Goal: Obtain resource: Download file/media

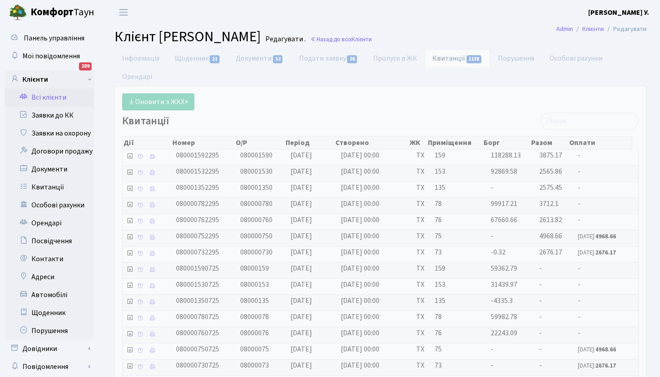
select select "25"
click at [58, 113] on link "Заявки до КК" at bounding box center [49, 115] width 90 height 18
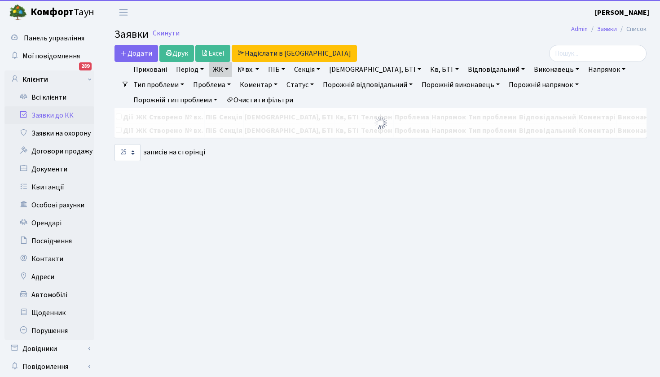
select select "25"
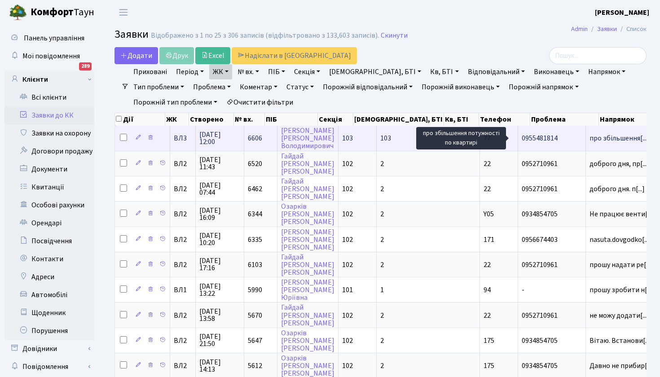
click at [589, 140] on span "про збільшення[...]" at bounding box center [619, 138] width 60 height 10
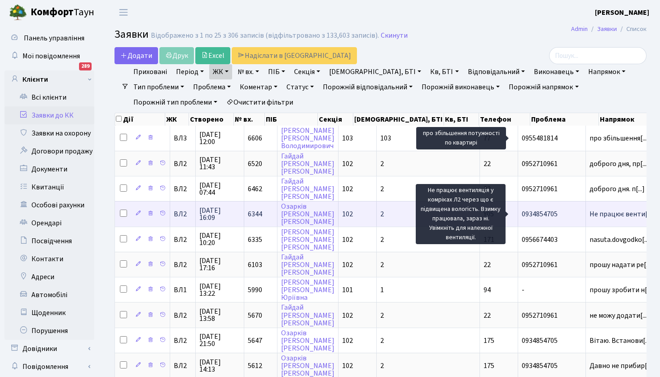
click at [589, 213] on span "Не працює венти[...]" at bounding box center [621, 214] width 65 height 10
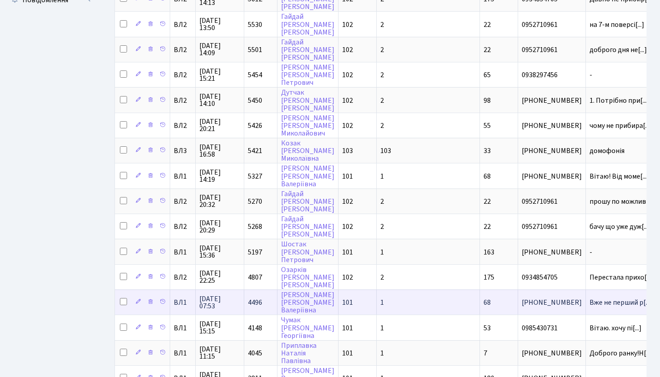
scroll to position [367, 0]
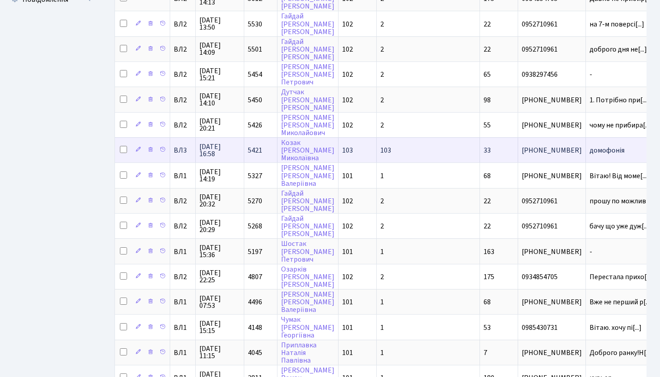
click at [589, 152] on span "домофонія" at bounding box center [622, 150] width 66 height 7
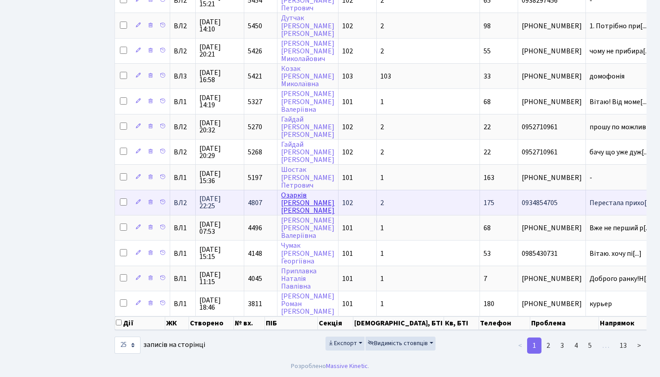
scroll to position [441, 0]
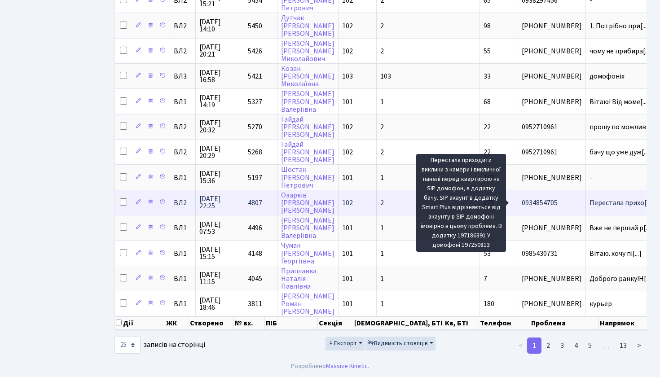
click at [589, 205] on span "Перестала прихо[...]" at bounding box center [621, 203] width 64 height 10
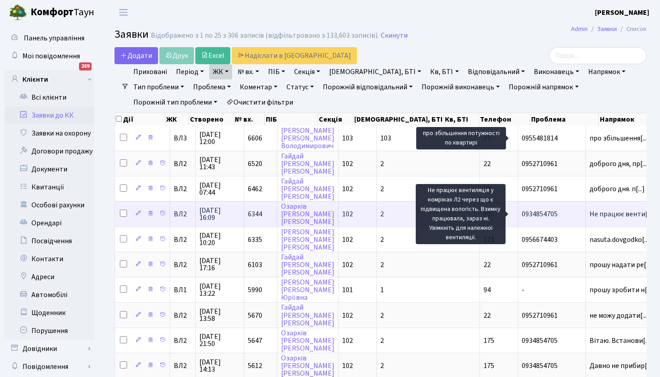
scroll to position [0, 0]
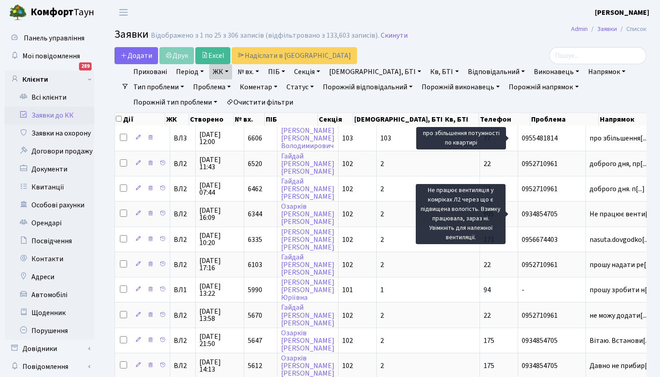
click at [230, 72] on link "ЖК" at bounding box center [220, 71] width 23 height 15
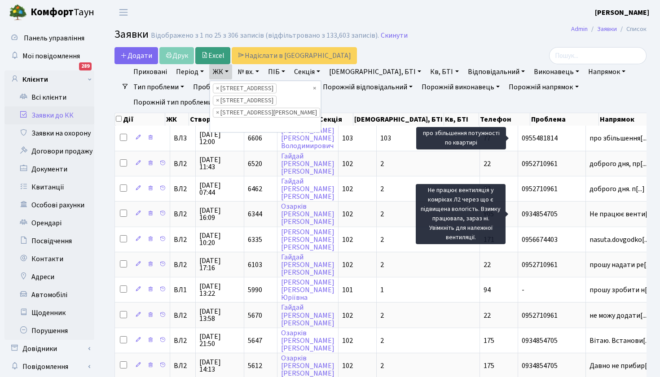
click at [215, 53] on link "Excel" at bounding box center [212, 55] width 35 height 17
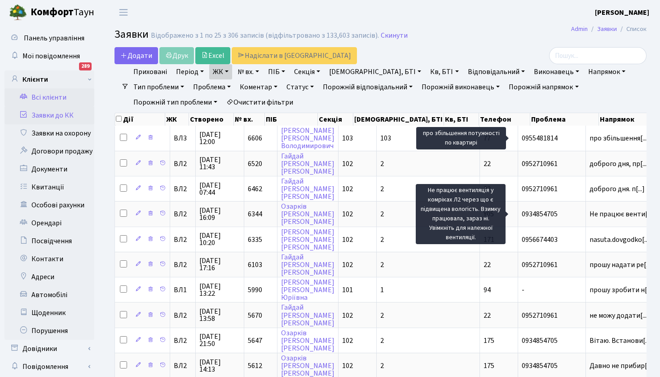
click at [50, 96] on link "Всі клієнти" at bounding box center [49, 97] width 90 height 18
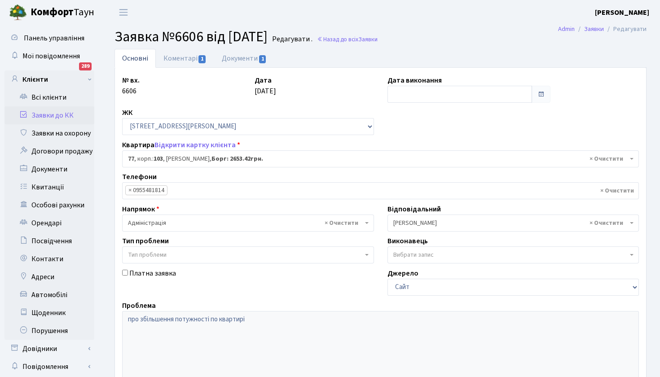
select select "42802"
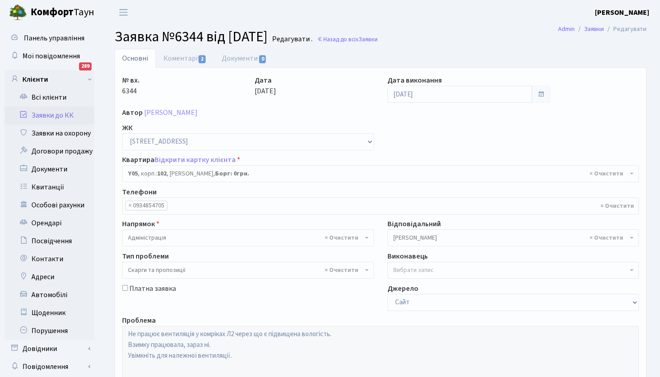
select select "39889"
select select "55"
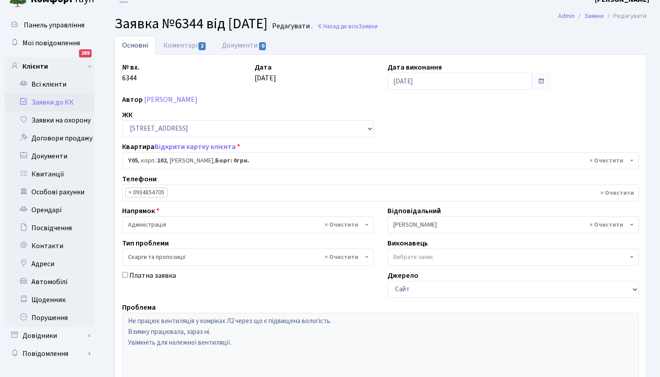
scroll to position [0, 0]
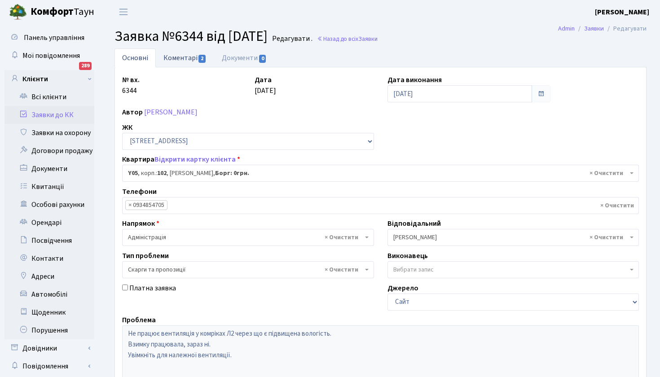
click at [184, 56] on link "Коментарі 2" at bounding box center [185, 57] width 58 height 18
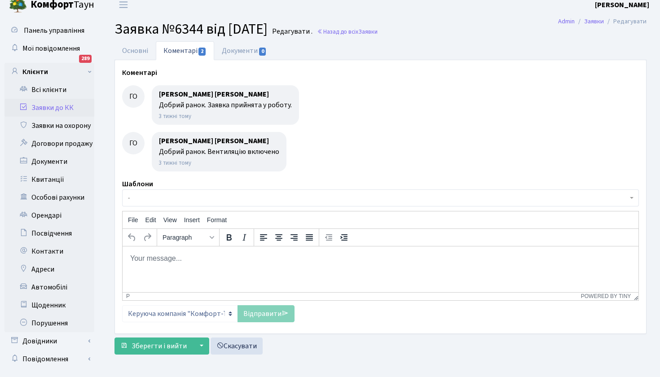
scroll to position [16, 0]
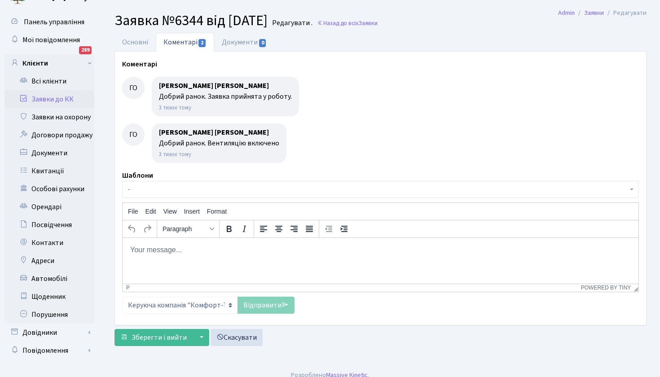
scroll to position [0, 0]
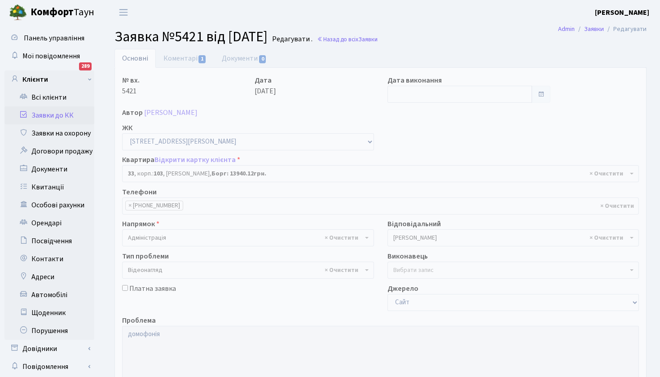
select select "42670"
select select "45"
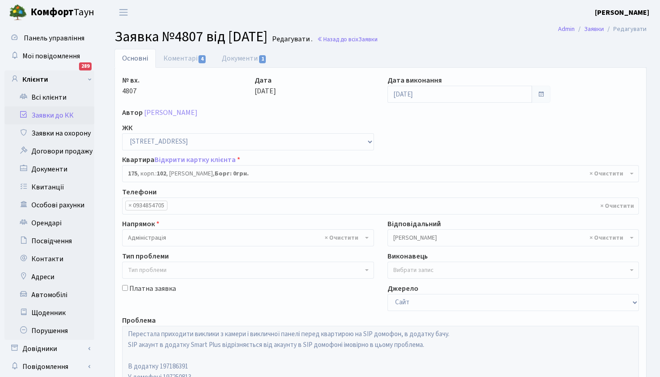
select select "38461"
click at [180, 58] on link "Коментарі 4" at bounding box center [185, 58] width 58 height 18
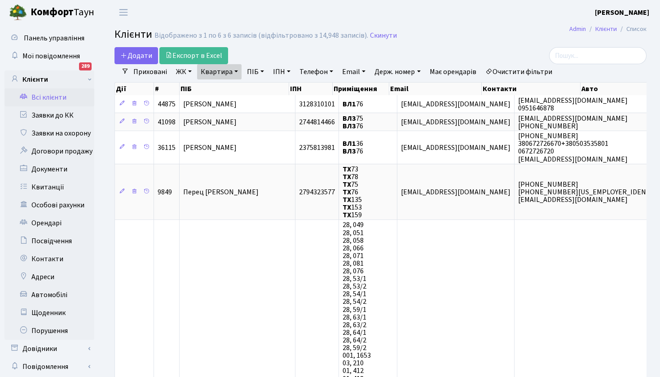
click at [237, 71] on link "Квартира" at bounding box center [219, 71] width 44 height 15
click at [259, 91] on icon at bounding box center [258, 89] width 7 height 7
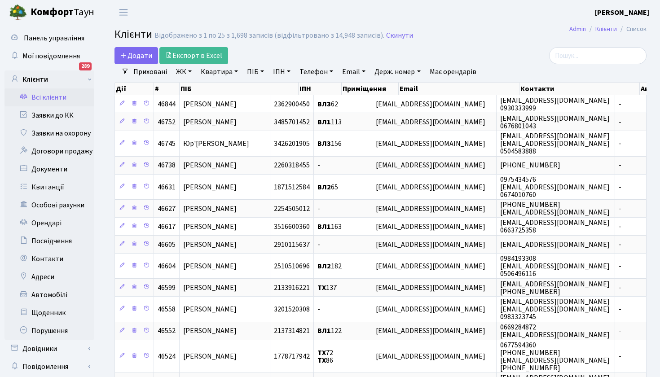
click at [191, 70] on link "ЖК" at bounding box center [183, 71] width 23 height 15
click at [253, 54] on div "Додати Експорт в Excel" at bounding box center [289, 55] width 350 height 17
click at [185, 53] on link "Експорт в Excel" at bounding box center [193, 55] width 69 height 17
click at [191, 71] on link "ЖК" at bounding box center [183, 71] width 23 height 15
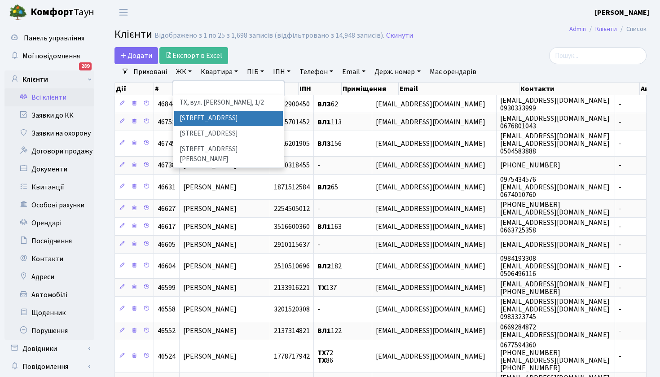
click at [235, 117] on li "ВЛ1, Ужгородський пров., 4/1" at bounding box center [228, 119] width 109 height 16
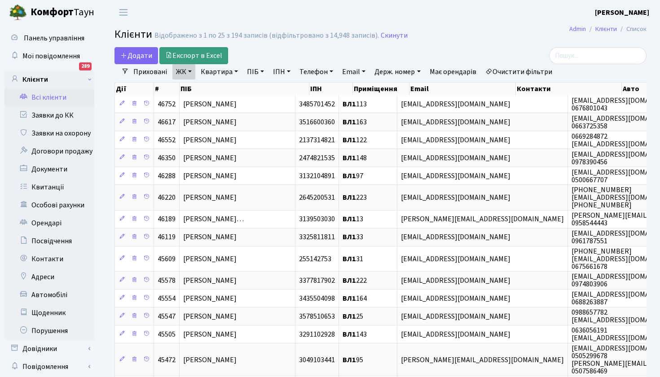
click at [188, 53] on link "Експорт в Excel" at bounding box center [193, 55] width 69 height 17
click at [188, 75] on link "ЖК" at bounding box center [183, 71] width 23 height 15
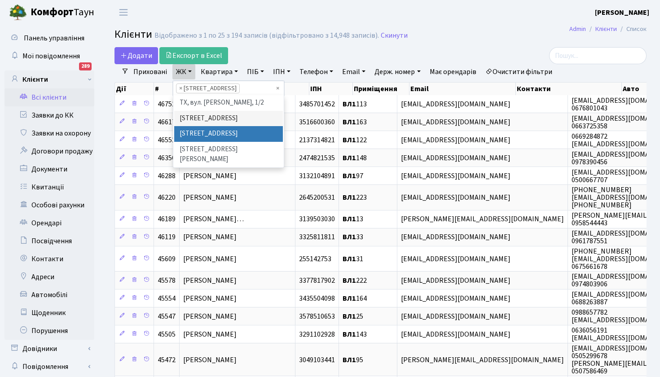
click at [223, 142] on li "ВЛ2, Голосіївський просп., 76" at bounding box center [228, 134] width 109 height 16
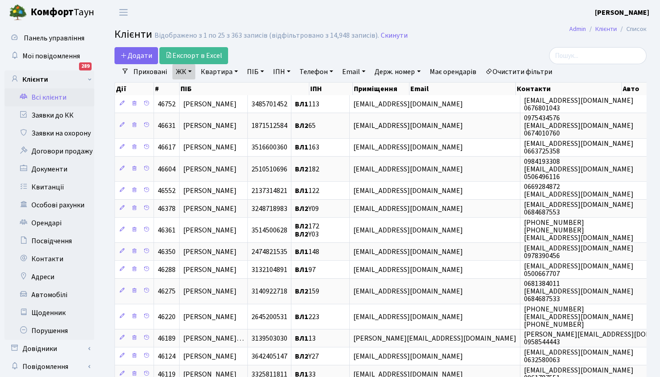
click at [190, 75] on link "ЖК" at bounding box center [183, 71] width 23 height 15
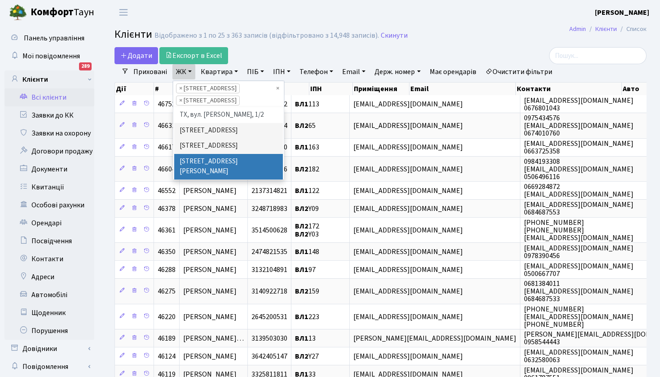
click at [212, 173] on li "ВЛ3, пр.Голосіївський, 78/2" at bounding box center [228, 167] width 109 height 26
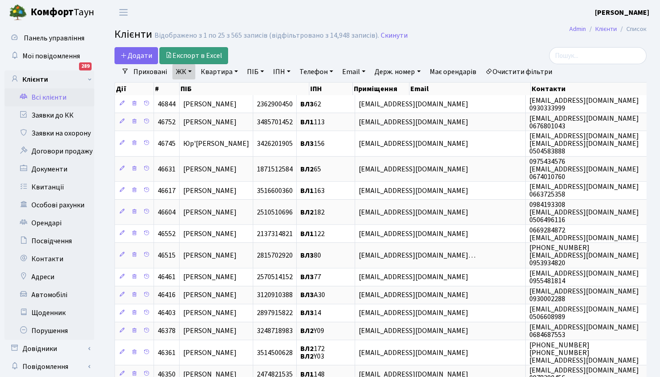
click at [189, 56] on link "Експорт в Excel" at bounding box center [193, 55] width 69 height 17
click at [188, 70] on link "ЖК" at bounding box center [183, 71] width 23 height 15
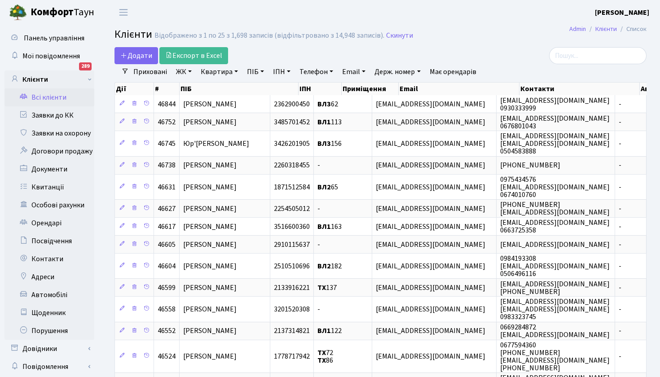
click at [184, 73] on link "ЖК" at bounding box center [183, 71] width 23 height 15
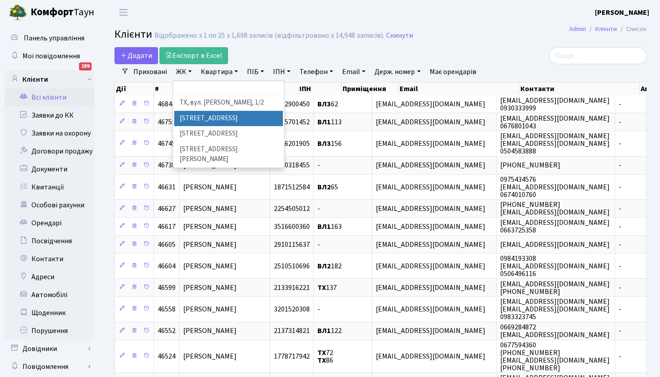
click at [245, 117] on li "ВЛ1, Ужгородський пров., 4/1" at bounding box center [228, 119] width 109 height 16
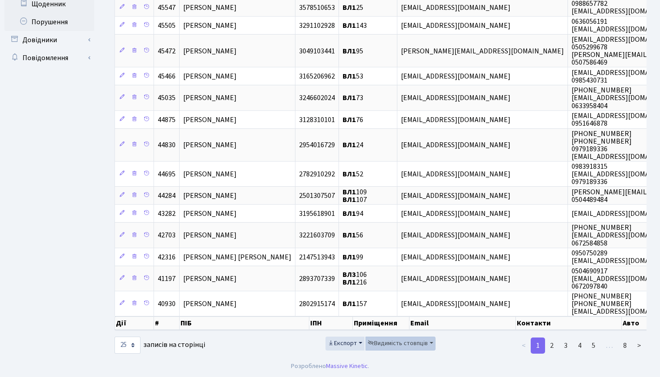
scroll to position [309, 0]
click at [360, 342] on button "Експорт" at bounding box center [344, 344] width 39 height 14
click at [351, 288] on link "Excel" at bounding box center [361, 289] width 72 height 14
click at [449, 360] on footer "Розроблено Massive Kinetic ." at bounding box center [330, 366] width 660 height 22
select select "1000"
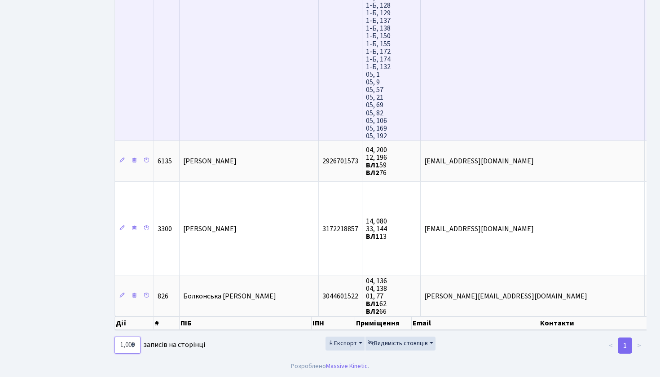
scroll to position [7610, 0]
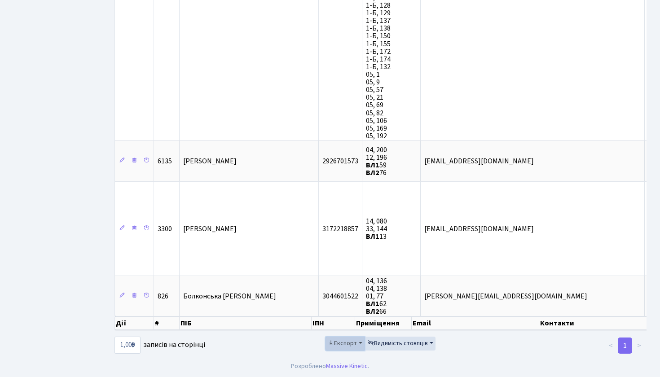
click at [348, 344] on span "Експорт" at bounding box center [342, 343] width 29 height 9
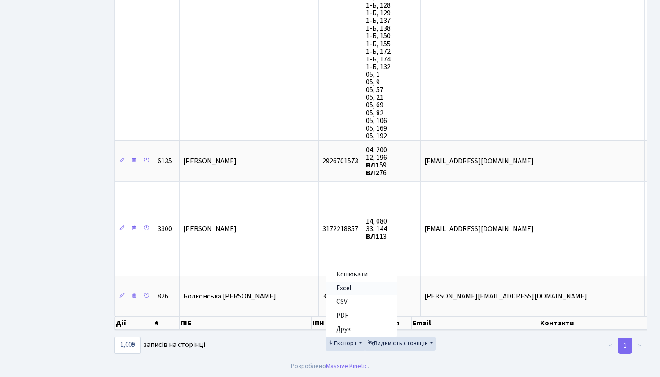
click at [348, 289] on span "Excel" at bounding box center [343, 288] width 15 height 9
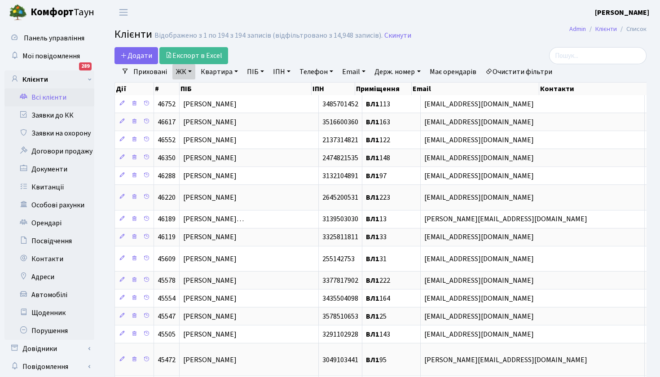
scroll to position [0, 0]
click at [189, 69] on link "ЖК" at bounding box center [183, 71] width 23 height 15
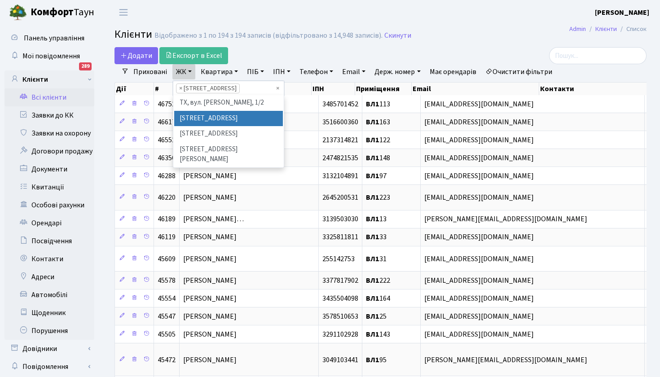
click at [273, 88] on ul "× × ВЛ1, Ужгородський пров., 4/1" at bounding box center [228, 88] width 110 height 14
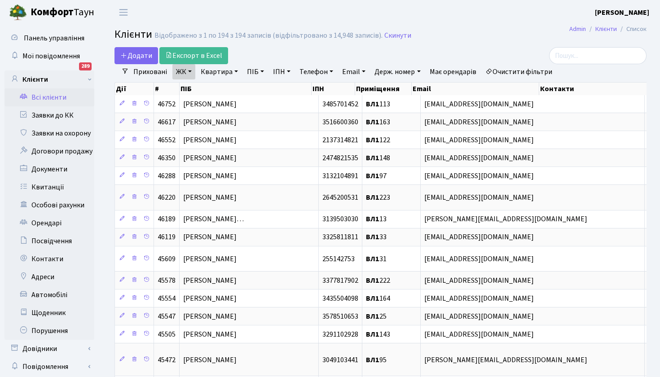
click at [187, 71] on link "ЖК" at bounding box center [183, 71] width 23 height 15
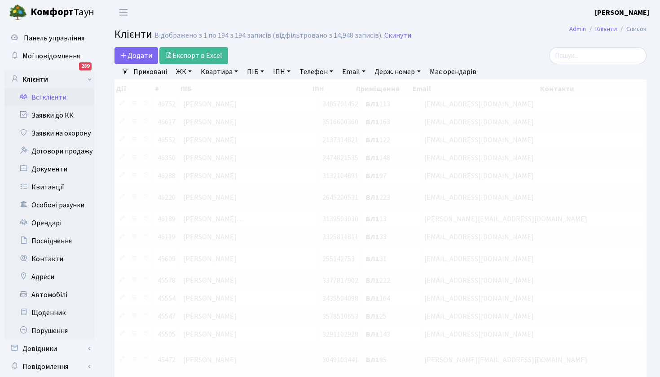
click at [191, 71] on link "ЖК" at bounding box center [183, 71] width 23 height 15
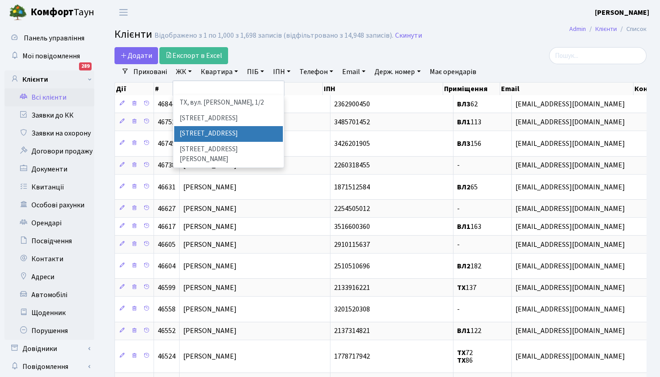
click at [240, 132] on li "ВЛ2, Голосіївський просп., 76" at bounding box center [228, 134] width 109 height 16
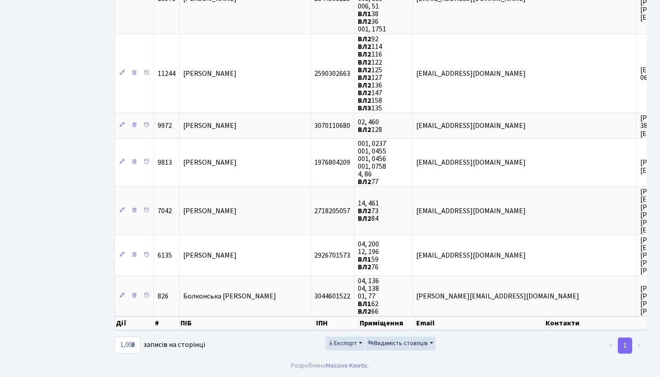
scroll to position [4398, 0]
click at [359, 343] on button "Експорт" at bounding box center [344, 344] width 39 height 14
click at [348, 288] on span "Excel" at bounding box center [343, 288] width 15 height 9
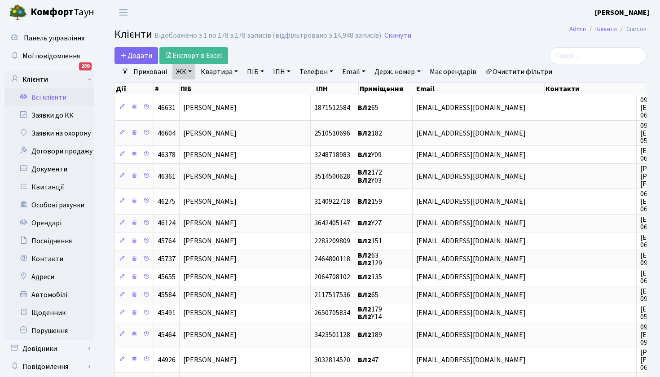
scroll to position [0, 0]
click at [192, 78] on link "ЖК" at bounding box center [183, 71] width 23 height 15
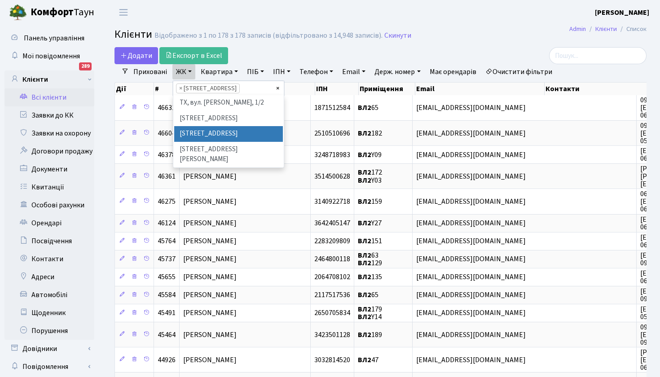
select select
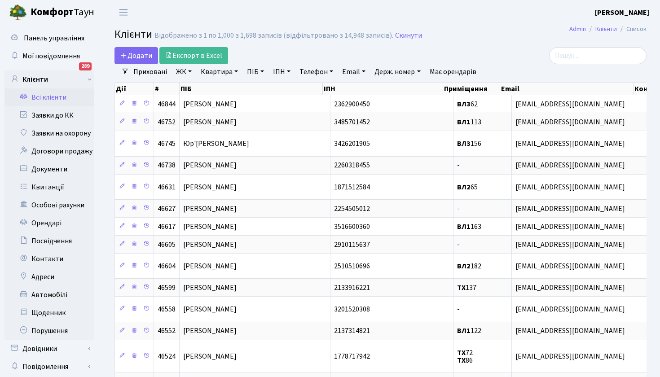
click at [191, 71] on link "ЖК" at bounding box center [183, 71] width 23 height 15
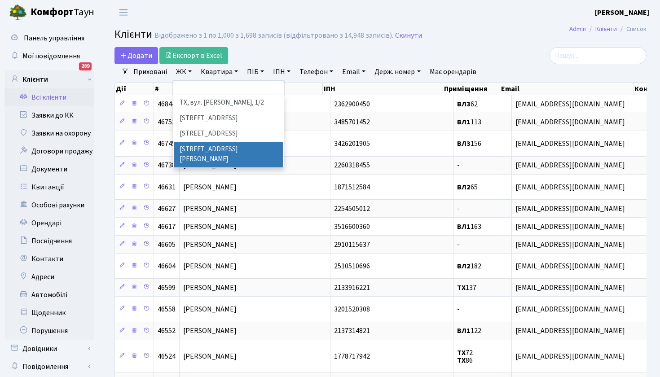
click at [236, 150] on li "ВЛ3, пр.Голосіївський, 78/2" at bounding box center [228, 155] width 109 height 26
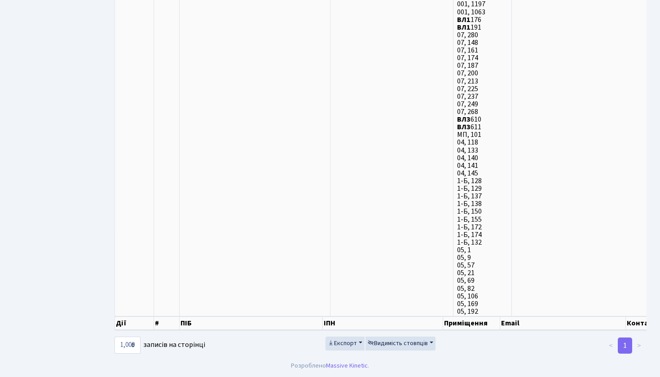
scroll to position [10077, 0]
click at [349, 345] on span "Експорт" at bounding box center [342, 343] width 29 height 9
click at [350, 290] on span "Excel" at bounding box center [343, 287] width 15 height 9
